Goal: Find contact information: Find contact information

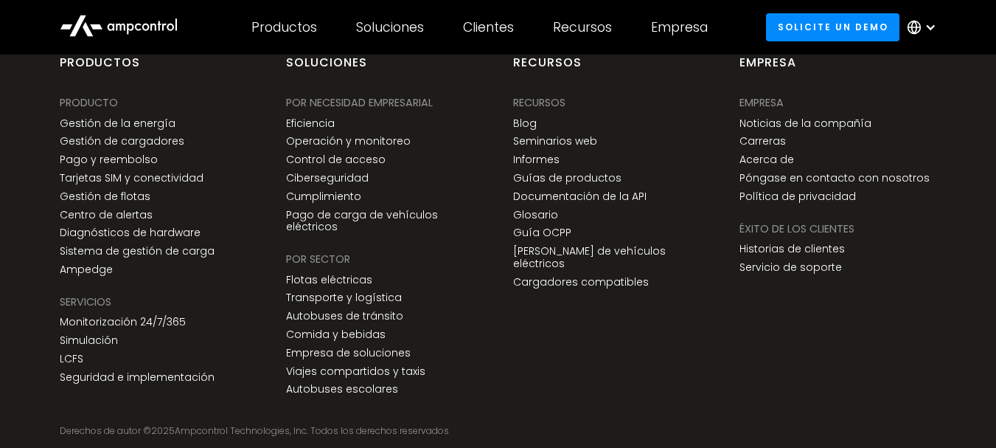
scroll to position [5661, 0]
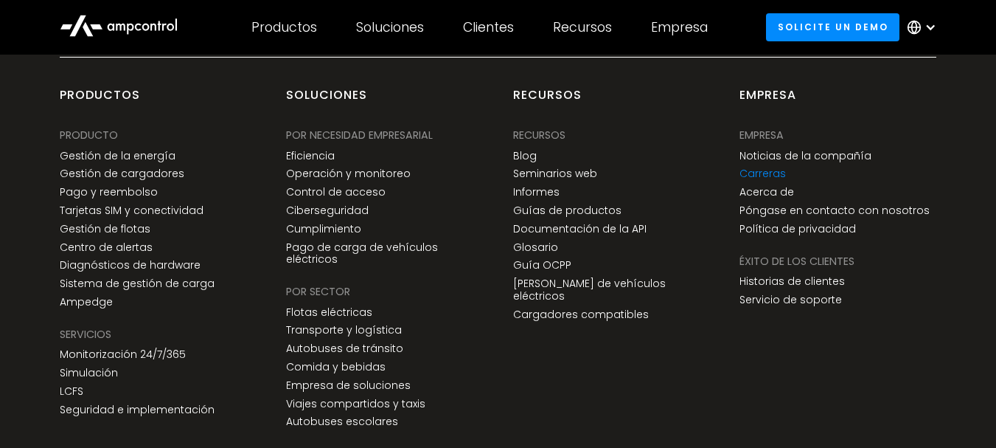
click at [766, 167] on link "Carreras" at bounding box center [763, 173] width 46 height 13
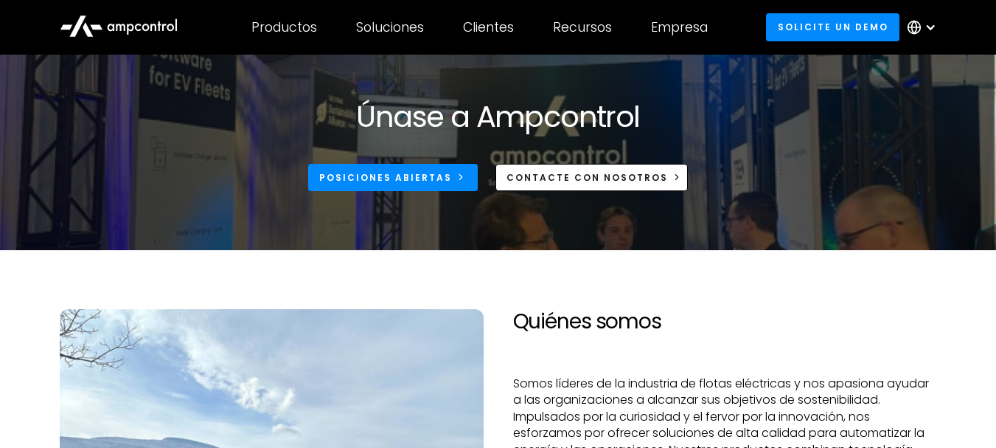
scroll to position [5, 0]
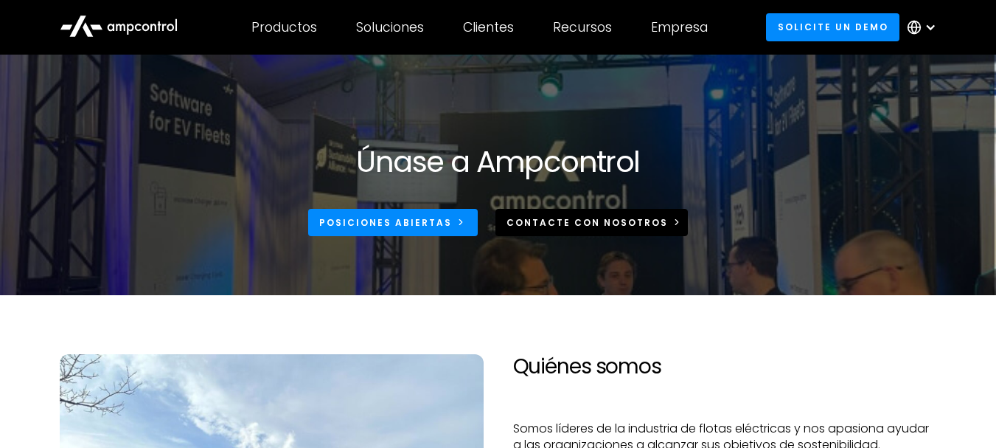
click at [536, 219] on div "CONTACTe CON NOSOTROS" at bounding box center [587, 222] width 161 height 13
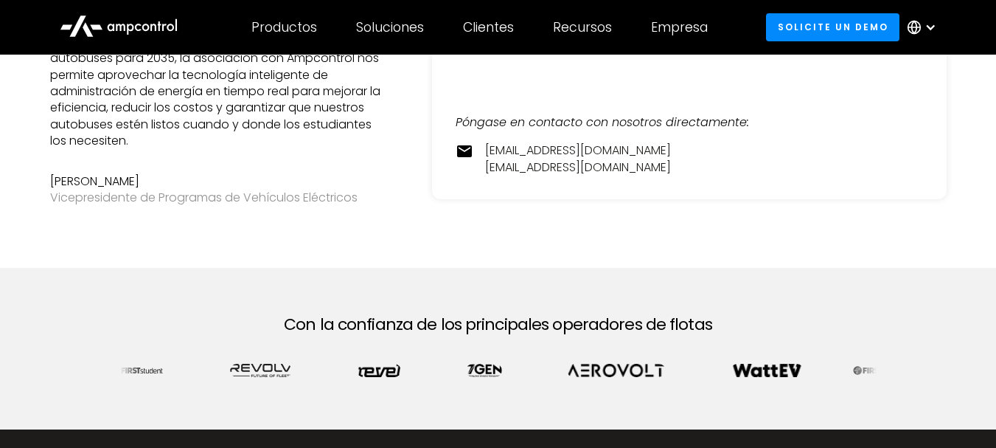
scroll to position [510, 0]
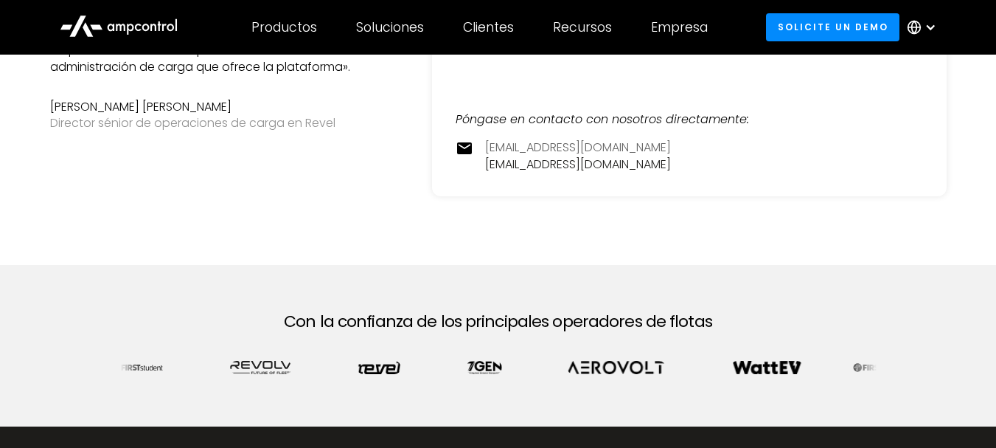
click at [580, 150] on link "contact@ampcontrol.io" at bounding box center [578, 147] width 186 height 16
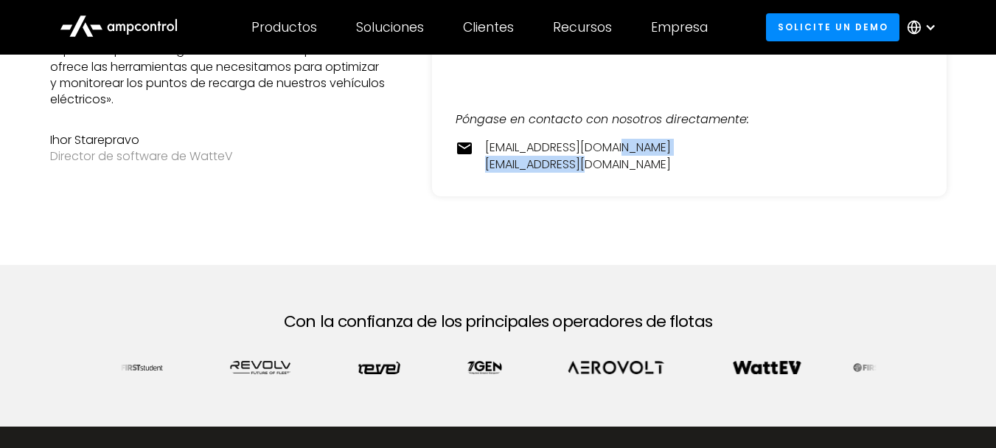
drag, startPoint x: 625, startPoint y: 181, endPoint x: 597, endPoint y: 164, distance: 31.7
drag, startPoint x: 479, startPoint y: 131, endPoint x: 597, endPoint y: 174, distance: 125.5
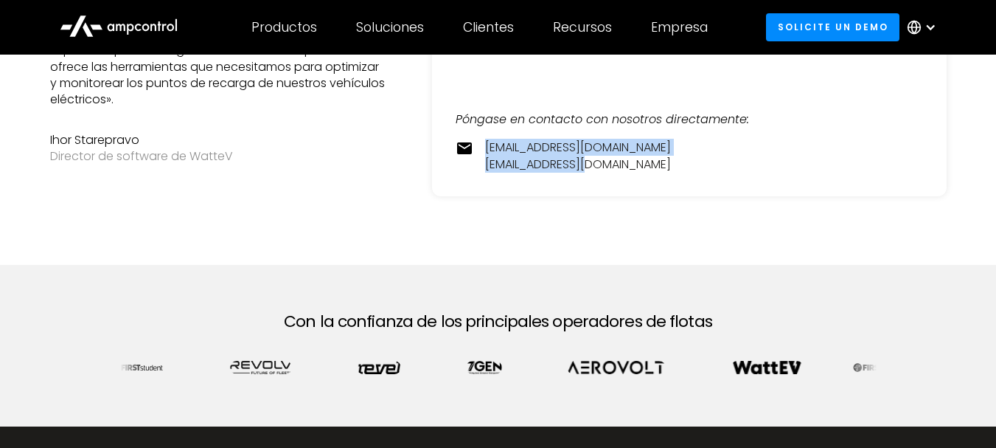
copy div "contact@ampcontrol.io pr@ampcontrol.io"
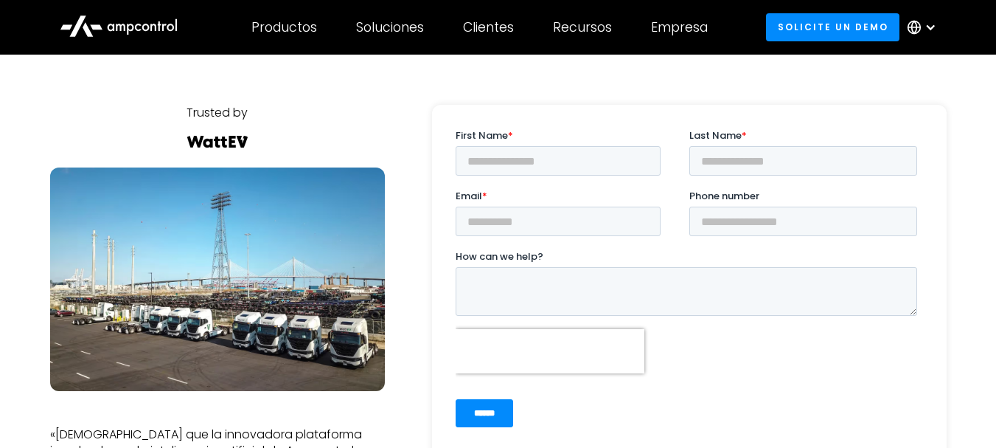
scroll to position [570, 0]
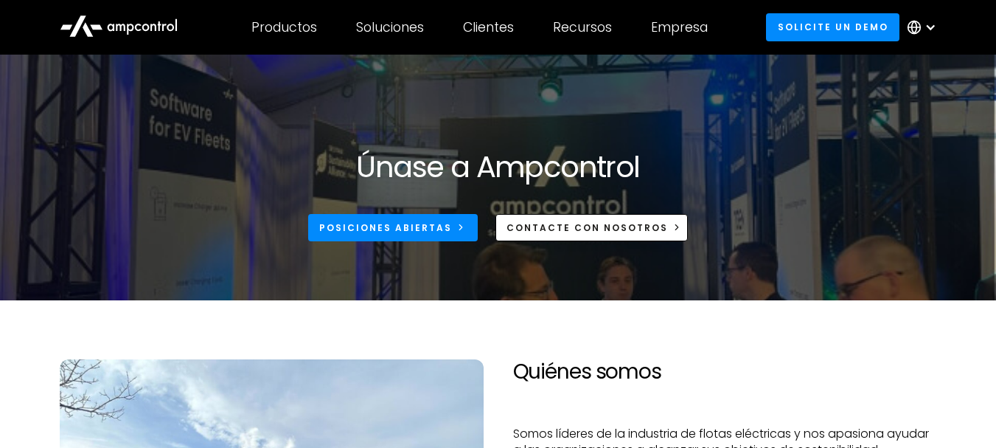
scroll to position [5, 0]
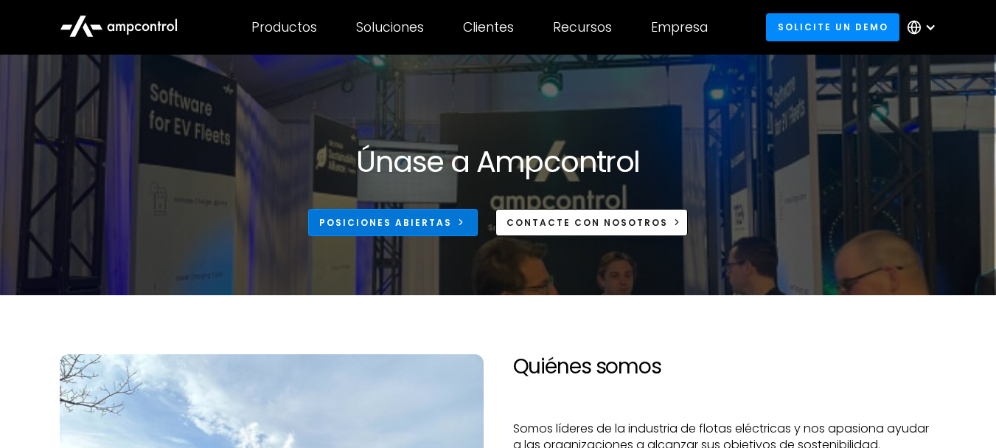
click at [366, 222] on div "Posiciones abiertas" at bounding box center [385, 222] width 133 height 13
